Goal: Information Seeking & Learning: Learn about a topic

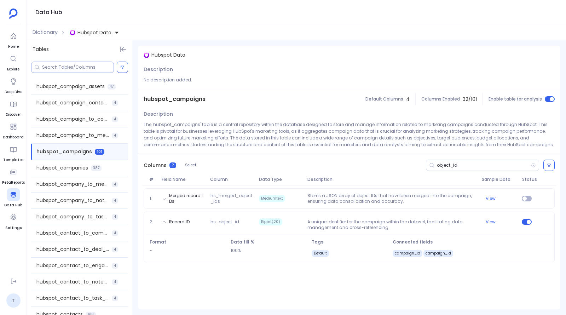
click at [90, 64] on div at bounding box center [72, 67] width 83 height 11
click at [90, 65] on input at bounding box center [78, 67] width 72 height 6
paste input "hubspot_contact_to_engagement_association"
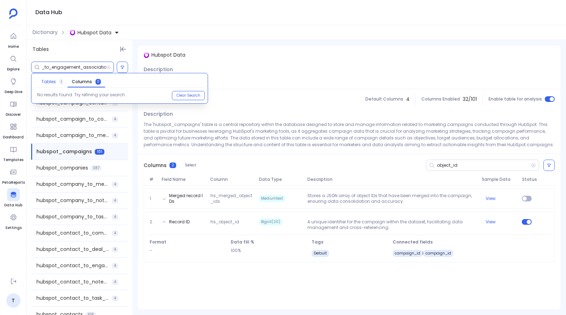
type input "hubspot_contact_to_engagement_association"
click at [52, 83] on span "Tables" at bounding box center [48, 82] width 15 height 6
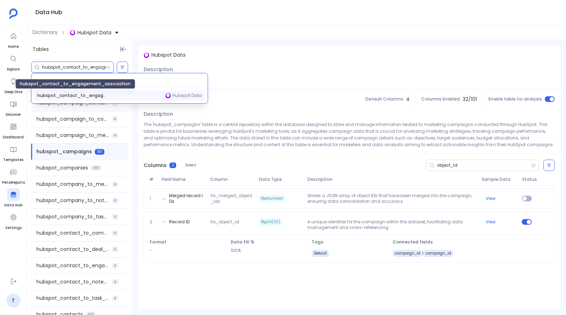
click at [58, 97] on span "hubspot_contact_to_engagement_association" at bounding box center [72, 96] width 71 height 6
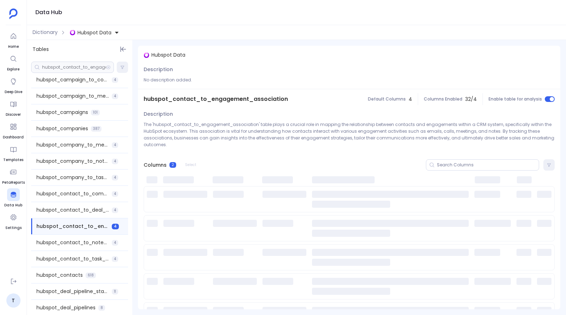
scroll to position [70, 0]
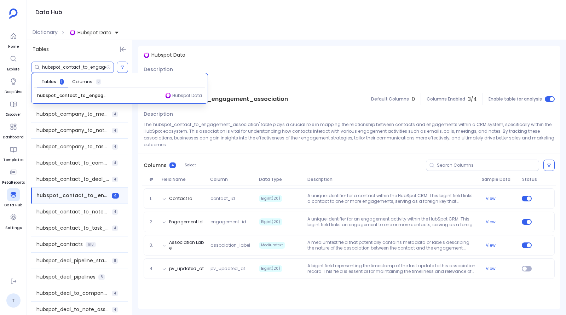
click at [65, 66] on input "hubspot_contact_to_engagement_association" at bounding box center [74, 67] width 64 height 6
paste input "s_analytics_num_page_views"
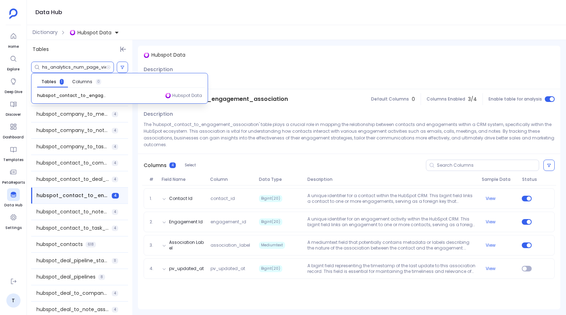
scroll to position [0, 5]
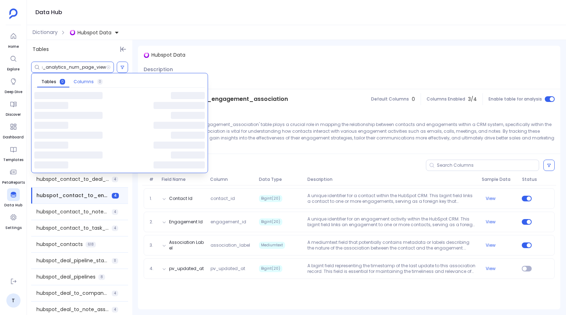
type input "hs_analytics_num_page_views"
click at [87, 82] on span "Columns" at bounding box center [84, 82] width 20 height 6
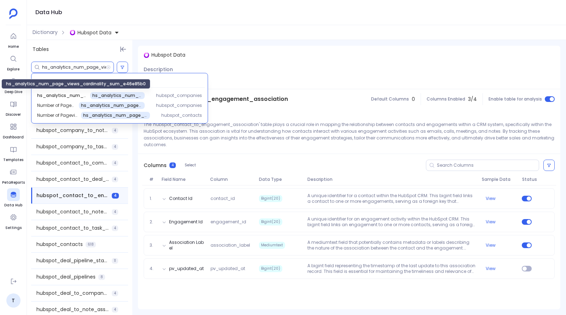
click at [85, 93] on span "hs_analytics_num_page_views" at bounding box center [74, 95] width 74 height 6
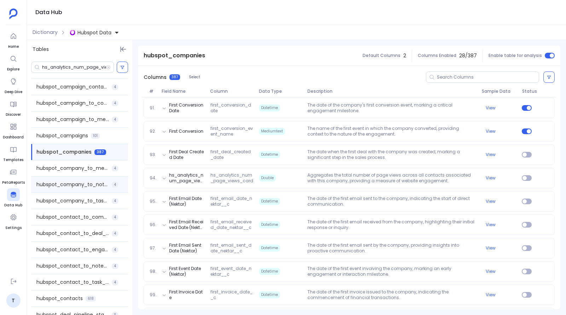
scroll to position [72, 0]
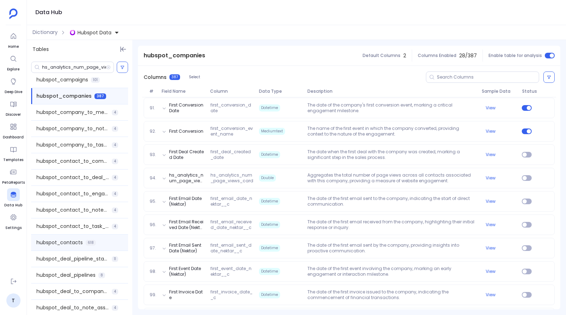
click at [74, 240] on span "hubspot_contacts" at bounding box center [59, 242] width 46 height 7
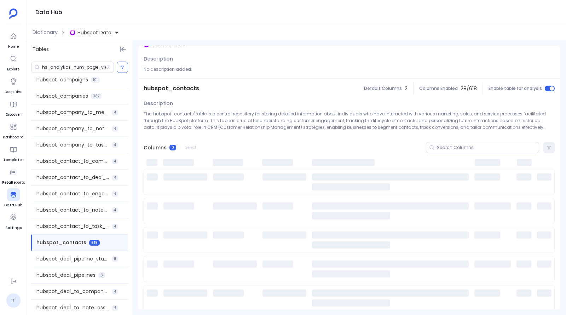
scroll to position [0, 0]
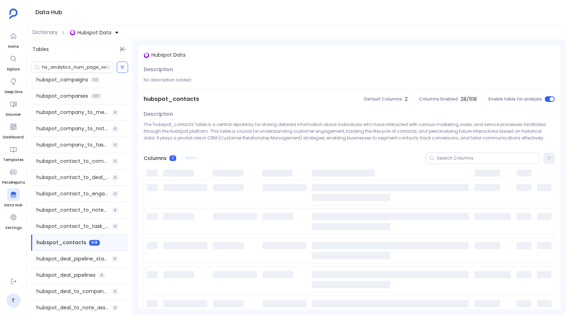
click at [484, 147] on div "Columns 0 Select" at bounding box center [349, 158] width 423 height 23
click at [484, 156] on input at bounding box center [488, 158] width 102 height 6
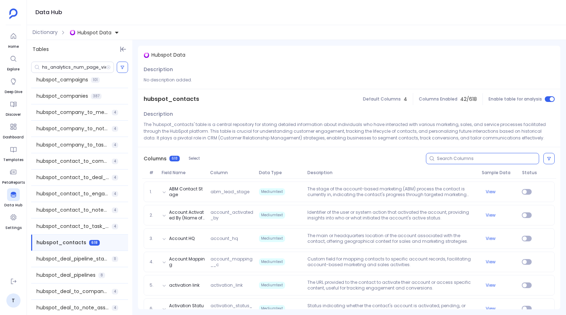
paste input "hs_analytics_num_page_views"
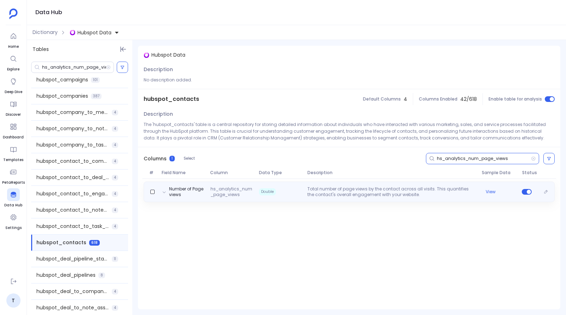
type input "hs_analytics_num_page_views"
click at [340, 189] on p "Total number of page views by the contact across all visits. This quantifies th…" at bounding box center [392, 191] width 174 height 11
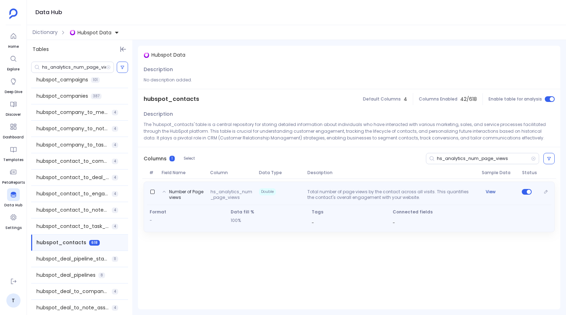
click at [493, 192] on button "View" at bounding box center [491, 192] width 10 height 6
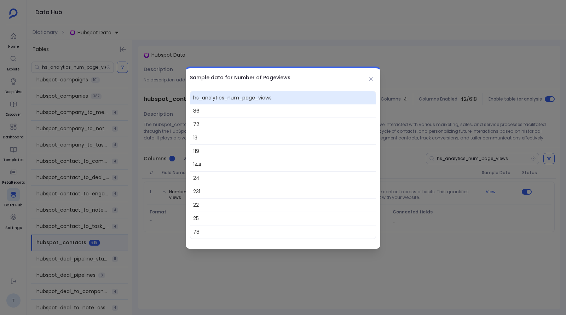
click at [447, 105] on div at bounding box center [283, 157] width 566 height 315
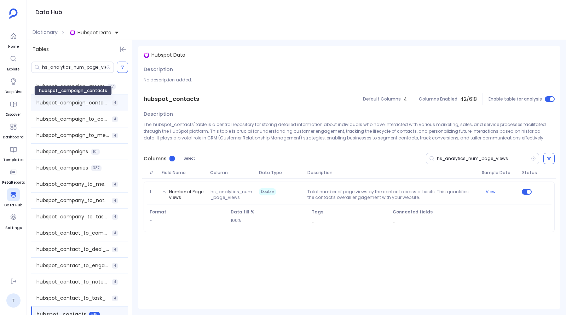
click at [86, 105] on span "hubspot_campaign_contacts" at bounding box center [72, 102] width 73 height 7
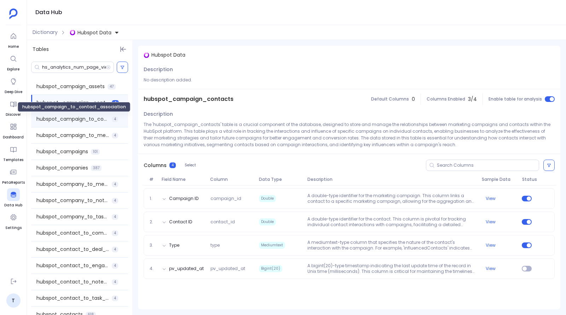
click at [80, 119] on span "hubspot_campaign_to_contact_association" at bounding box center [72, 118] width 73 height 7
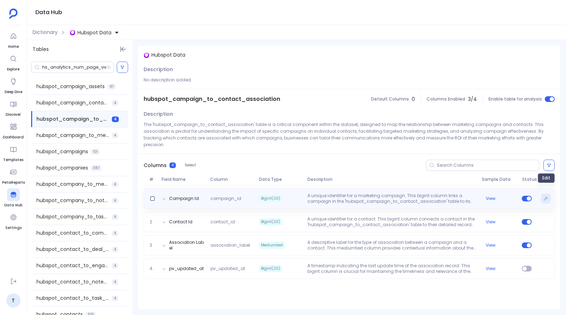
click at [547, 196] on icon "Edit" at bounding box center [546, 198] width 4 height 4
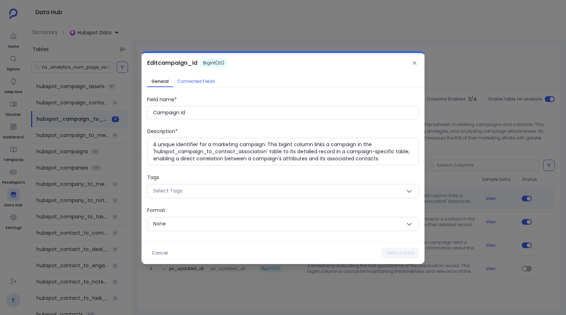
click at [199, 84] on span "Connected Fields" at bounding box center [196, 82] width 38 height 6
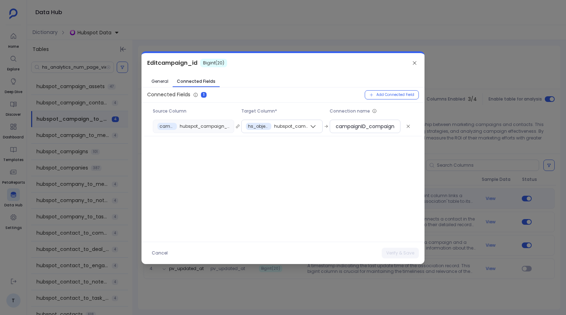
click at [492, 69] on div at bounding box center [283, 157] width 566 height 315
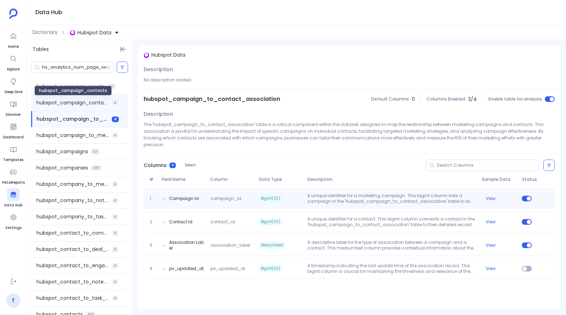
click at [75, 102] on span "hubspot_campaign_contacts" at bounding box center [72, 102] width 73 height 7
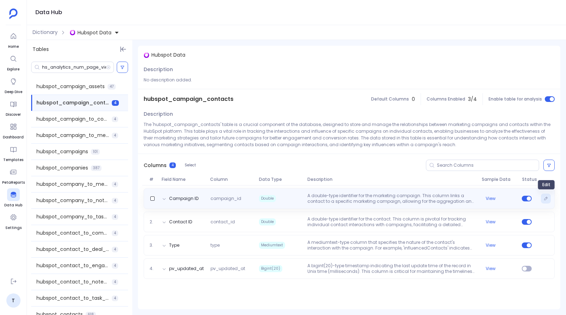
click at [545, 196] on icon "Edit" at bounding box center [546, 198] width 4 height 4
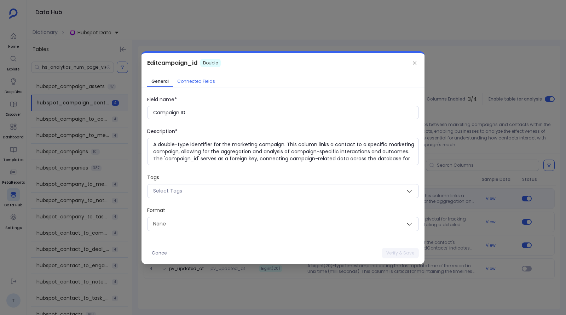
click at [206, 81] on span "Connected Fields" at bounding box center [196, 82] width 38 height 6
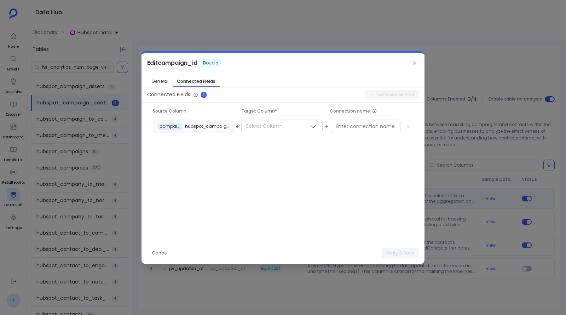
click at [244, 20] on div at bounding box center [283, 157] width 566 height 315
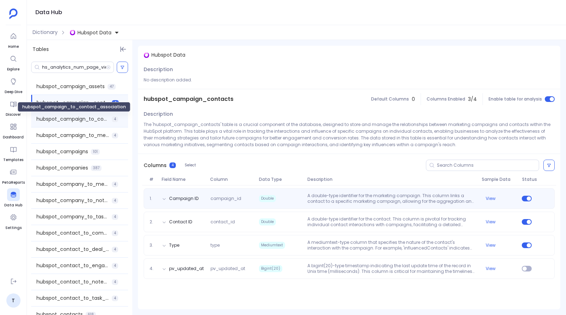
click at [73, 118] on span "hubspot_campaign_to_contact_association" at bounding box center [72, 118] width 73 height 7
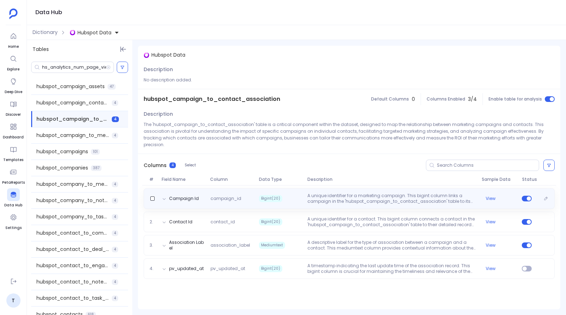
click at [324, 194] on p "A unique identifier for a marketing campaign. This bigint column links a campai…" at bounding box center [392, 198] width 174 height 11
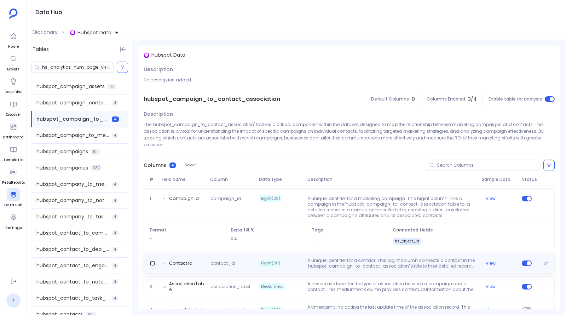
click at [238, 261] on span "contact_id" at bounding box center [232, 264] width 48 height 6
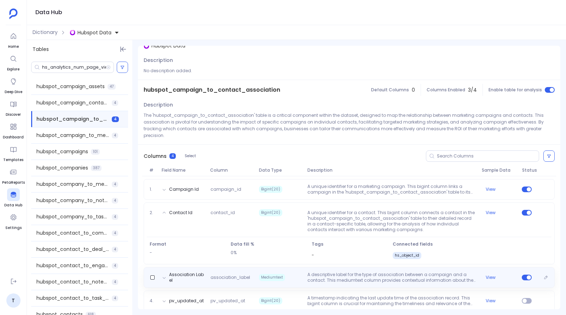
click at [238, 272] on div "Association Label association_label Mediumtext A descriptive label for the type…" at bounding box center [349, 277] width 405 height 11
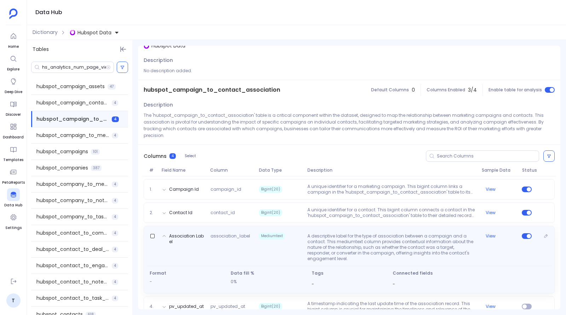
scroll to position [15, 0]
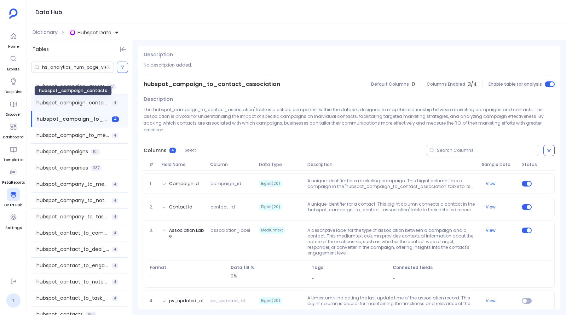
click at [75, 104] on span "hubspot_campaign_contacts" at bounding box center [72, 102] width 73 height 7
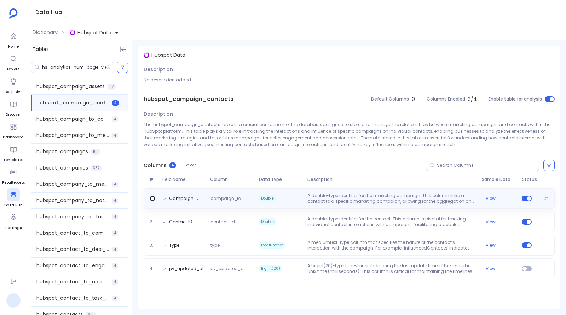
click at [300, 193] on span "Double" at bounding box center [280, 198] width 48 height 11
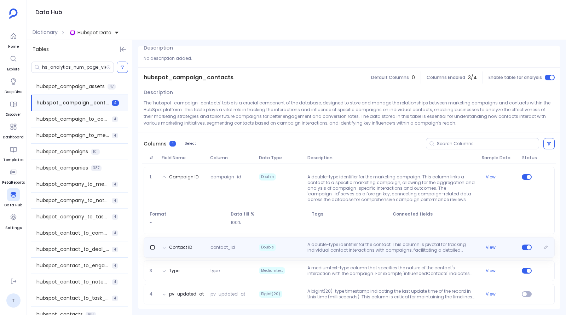
click at [311, 247] on p "A double-type identifier for the contact. This column is pivotal for tracking i…" at bounding box center [392, 247] width 174 height 11
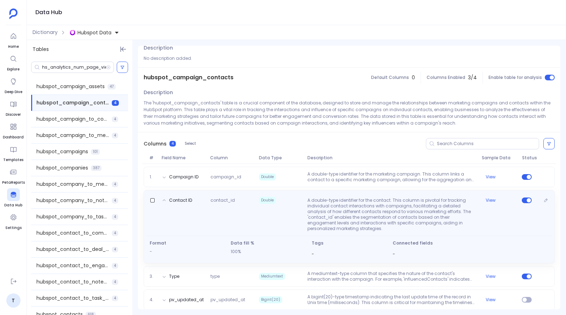
scroll to position [27, 0]
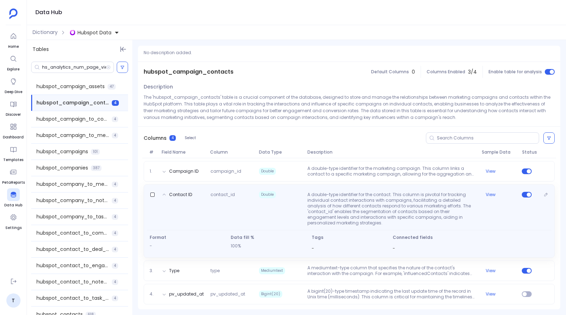
click at [163, 194] on icon at bounding box center [164, 195] width 3 height 2
click at [165, 194] on icon at bounding box center [164, 195] width 4 height 4
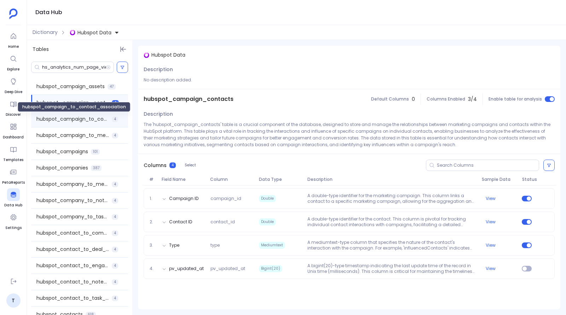
click at [81, 119] on span "hubspot_campaign_to_contact_association" at bounding box center [72, 118] width 73 height 7
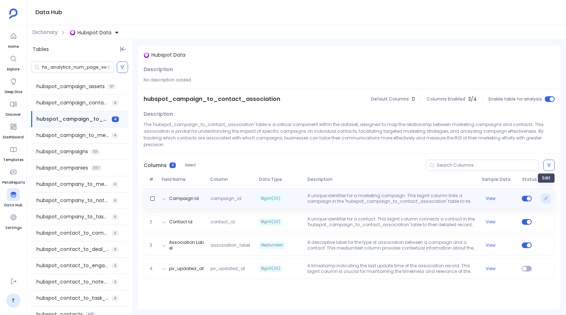
click at [548, 194] on button "Edit" at bounding box center [546, 199] width 10 height 10
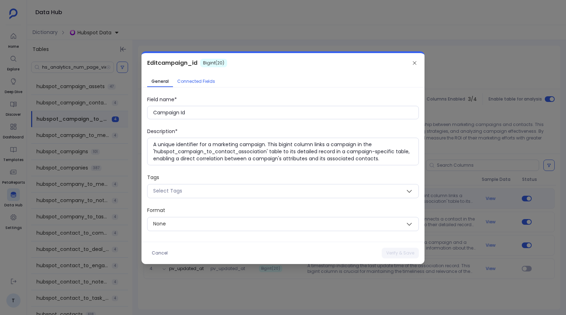
click at [202, 84] on span "Connected Fields" at bounding box center [196, 82] width 38 height 6
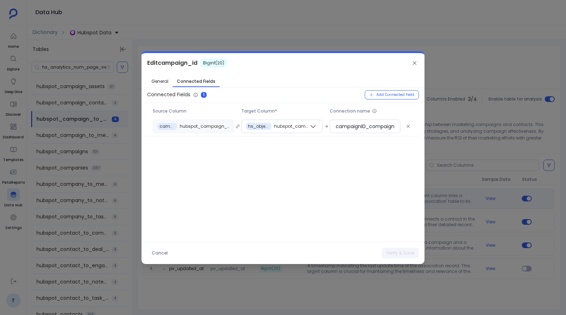
click at [209, 11] on div at bounding box center [283, 157] width 566 height 315
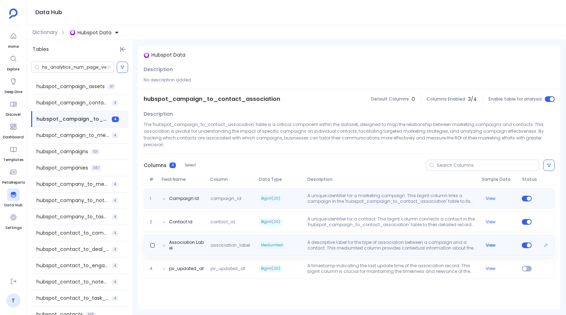
click at [490, 242] on button "View" at bounding box center [491, 245] width 10 height 6
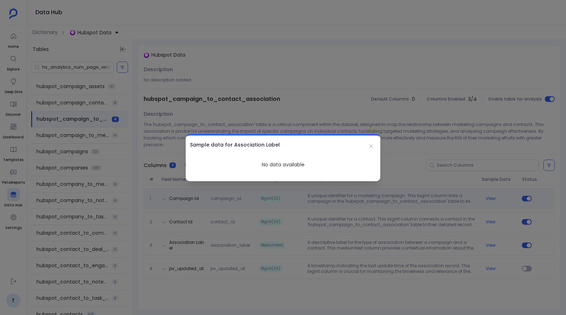
click at [479, 228] on div at bounding box center [283, 157] width 566 height 315
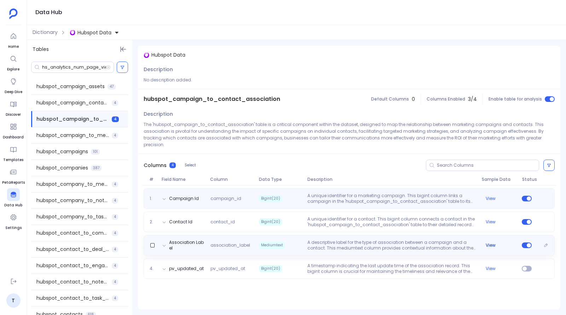
click at [495, 242] on button "View" at bounding box center [491, 245] width 10 height 6
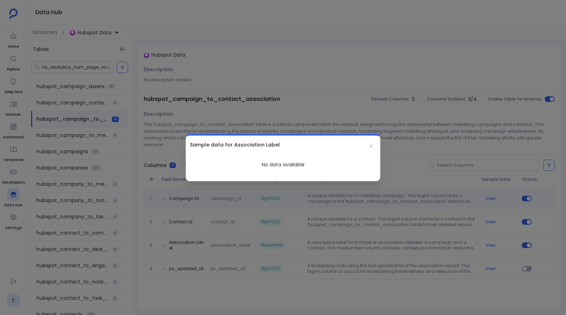
click at [348, 235] on div at bounding box center [283, 157] width 566 height 315
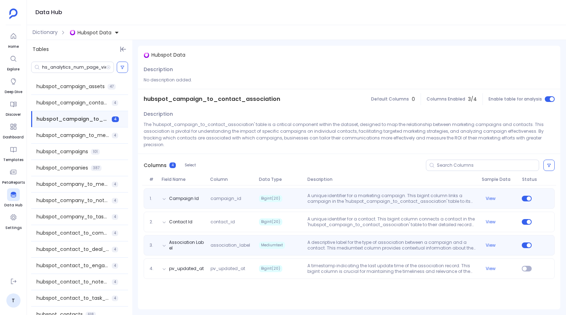
click at [344, 240] on p "A descriptive label for the type of association between a campaign and a contac…" at bounding box center [392, 245] width 174 height 11
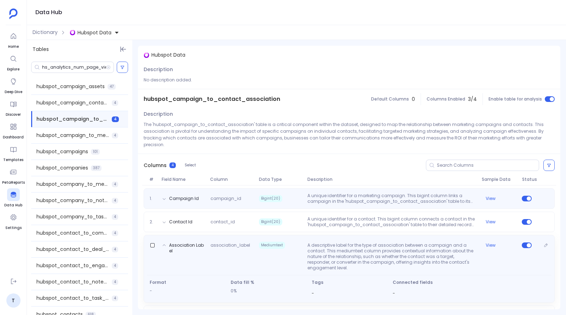
scroll to position [15, 0]
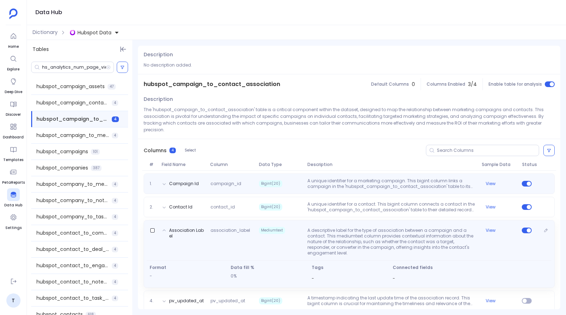
click at [165, 228] on icon at bounding box center [164, 230] width 4 height 4
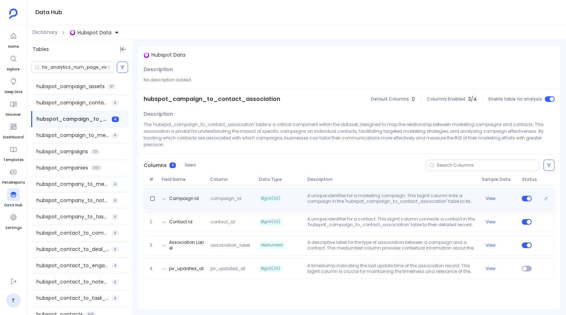
click at [240, 197] on div "Campaign Id campaign_id Bigint(20) A unique identifier for a marketing campaign…" at bounding box center [349, 198] width 405 height 11
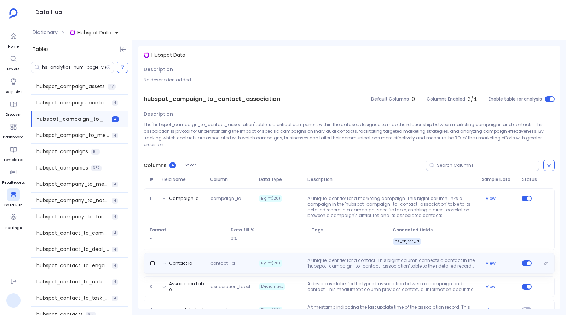
scroll to position [9, 0]
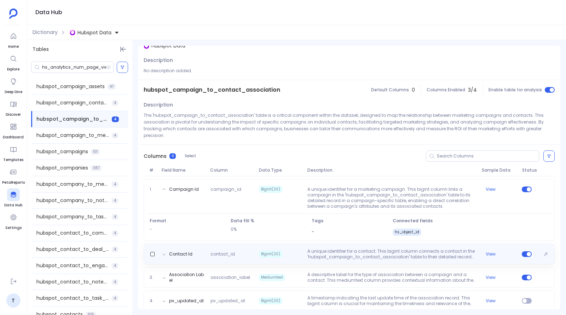
click at [237, 255] on div "Contact Id contact_id Bigint(20) A unique identifier for a contact. This bigint…" at bounding box center [349, 254] width 411 height 21
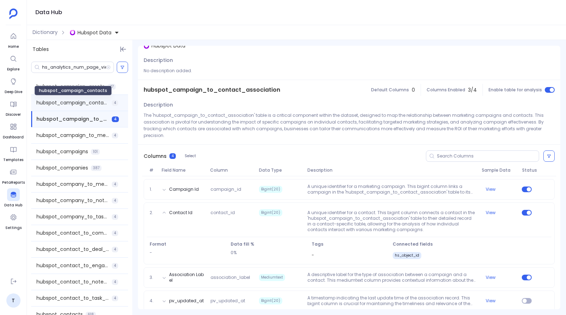
click at [78, 103] on span "hubspot_campaign_contacts" at bounding box center [72, 102] width 73 height 7
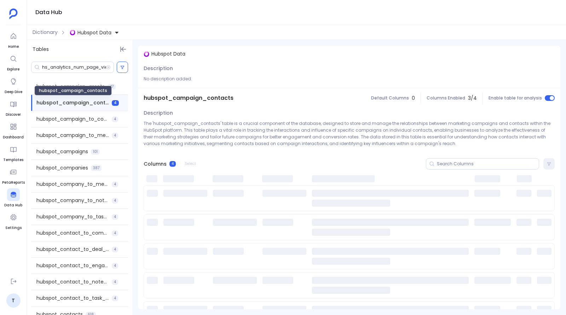
scroll to position [0, 0]
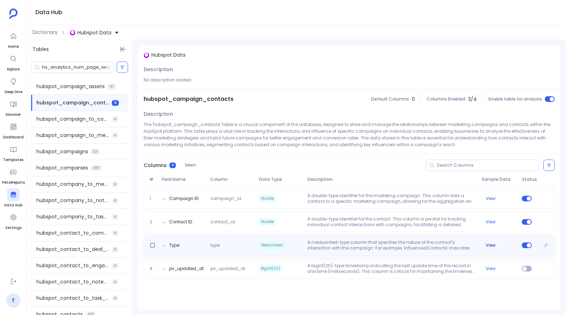
click at [492, 244] on button "View" at bounding box center [491, 245] width 10 height 6
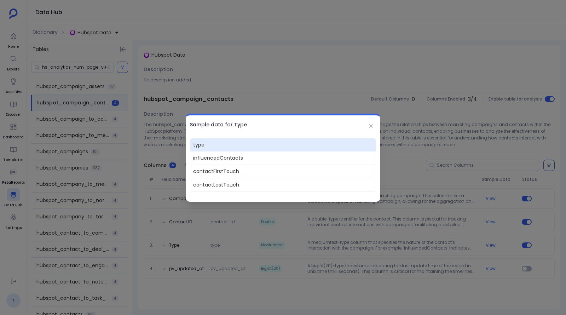
click at [415, 249] on div at bounding box center [283, 157] width 566 height 315
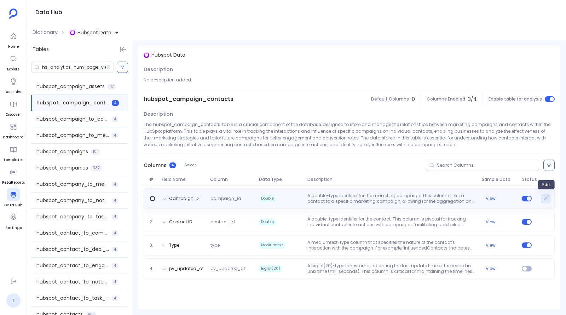
click at [546, 200] on icon "Edit" at bounding box center [546, 198] width 4 height 4
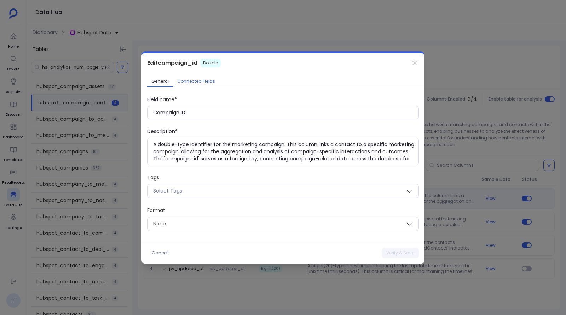
click at [205, 81] on span "Connected Fields" at bounding box center [196, 82] width 38 height 6
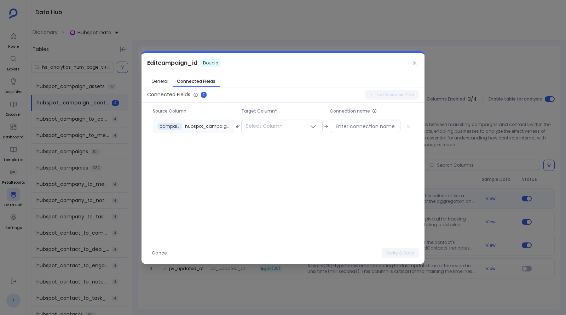
click at [72, 113] on div at bounding box center [283, 157] width 566 height 315
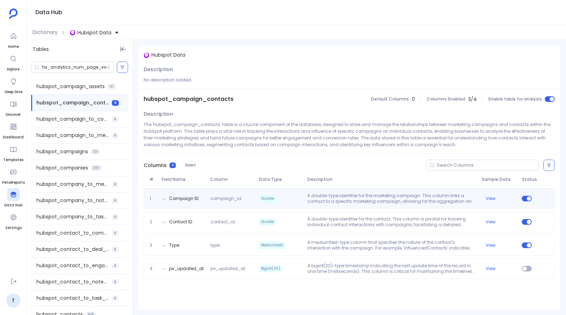
click at [76, 119] on span "hubspot_campaign_to_contact_association" at bounding box center [72, 118] width 73 height 7
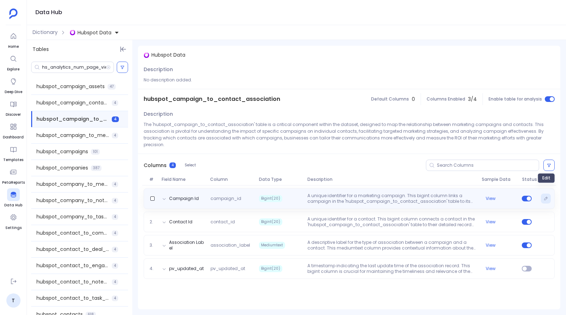
click at [547, 197] on icon "Edit" at bounding box center [546, 198] width 3 height 3
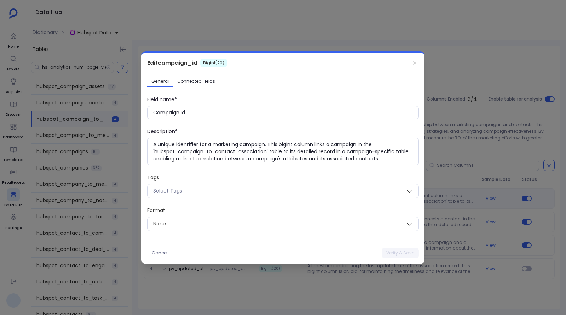
click at [196, 86] on link "Connected Fields" at bounding box center [196, 81] width 46 height 11
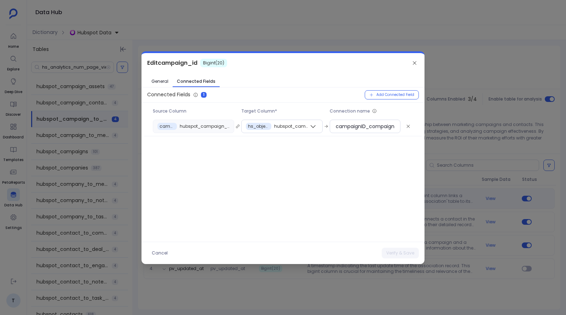
click at [459, 77] on div at bounding box center [283, 157] width 566 height 315
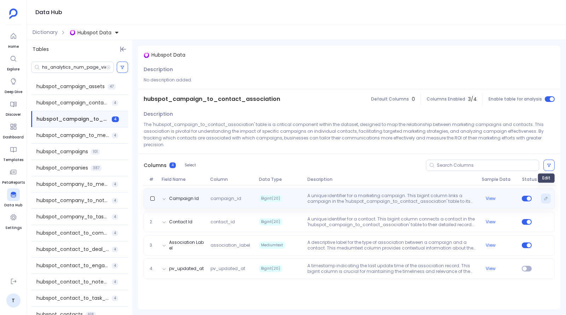
click at [548, 196] on icon "Edit" at bounding box center [546, 198] width 4 height 4
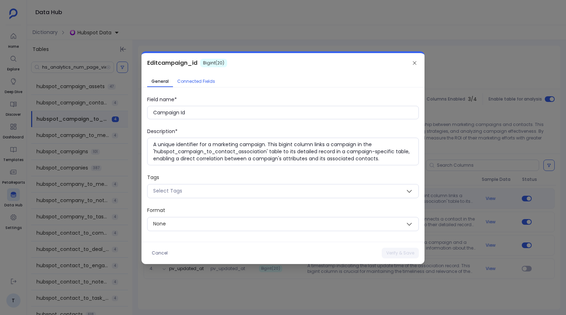
click at [198, 82] on span "Connected Fields" at bounding box center [196, 82] width 38 height 6
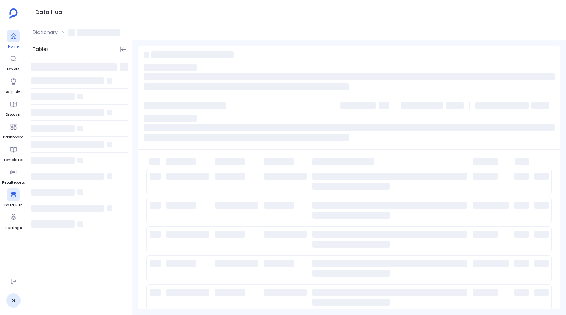
click at [11, 40] on div at bounding box center [13, 36] width 13 height 13
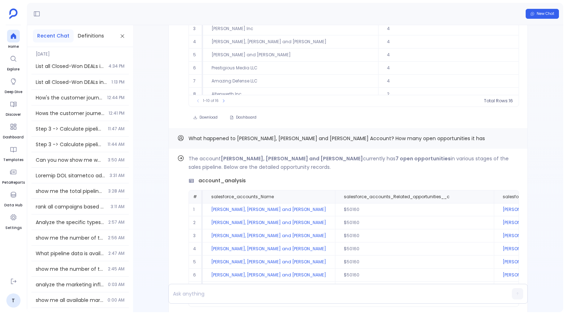
scroll to position [-366, 0]
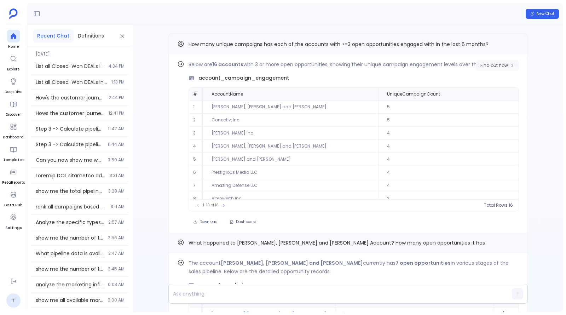
click at [496, 66] on span "Find out how" at bounding box center [495, 66] width 28 height 6
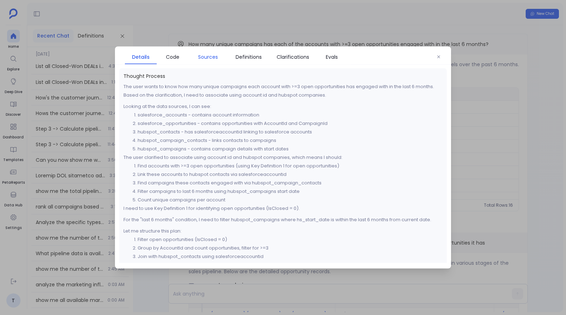
click at [208, 57] on span "Sources" at bounding box center [208, 57] width 20 height 8
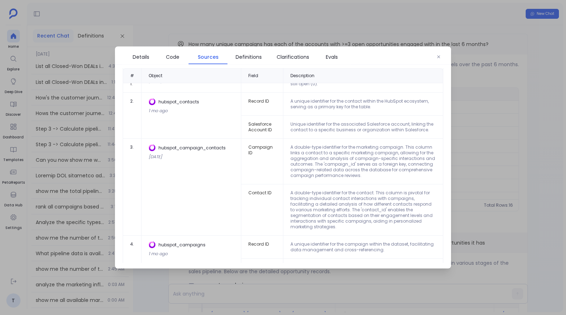
scroll to position [64, 0]
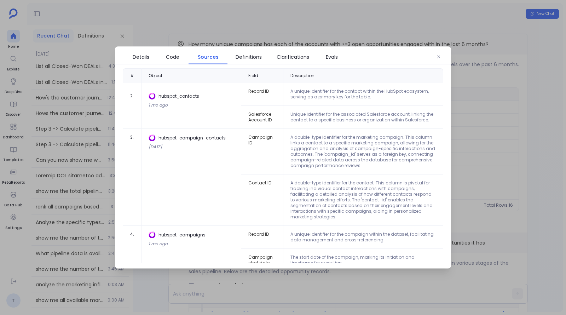
click at [229, 28] on div at bounding box center [283, 157] width 566 height 315
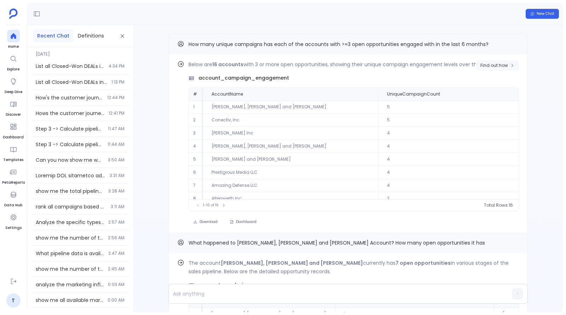
click at [506, 66] on span "Find out how" at bounding box center [495, 66] width 28 height 6
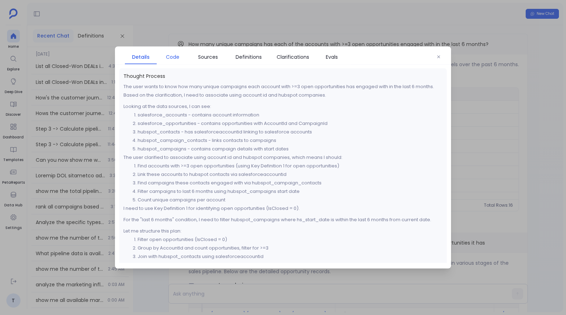
click at [177, 59] on span "Code" at bounding box center [172, 57] width 13 height 8
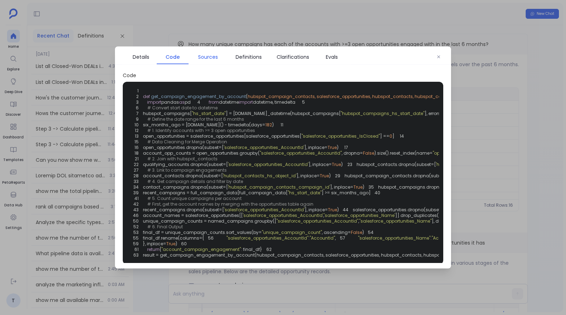
click at [194, 57] on span "Sources" at bounding box center [208, 57] width 32 height 8
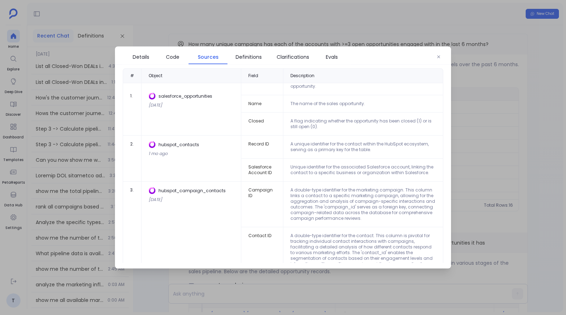
scroll to position [0, 0]
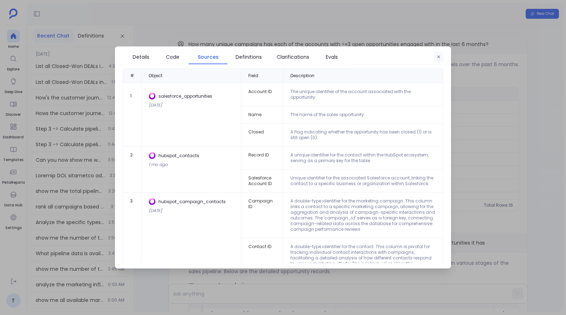
click at [441, 56] on button "button" at bounding box center [439, 57] width 11 height 11
